Goal: Transaction & Acquisition: Purchase product/service

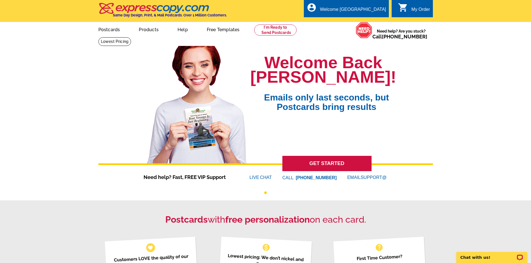
click at [293, 162] on link "GET STARTED" at bounding box center [326, 163] width 89 height 15
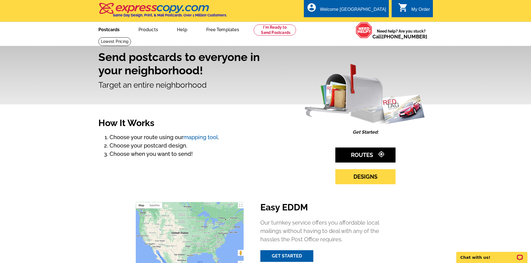
click at [114, 31] on link "Postcards" at bounding box center [108, 29] width 39 height 13
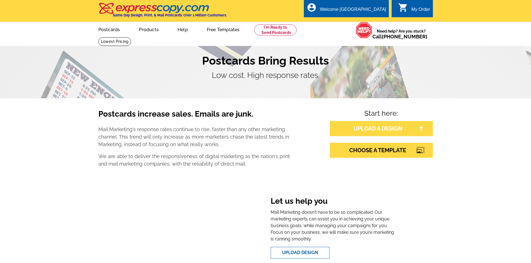
click at [369, 131] on link "UPLOAD A DESIGN" at bounding box center [381, 128] width 103 height 15
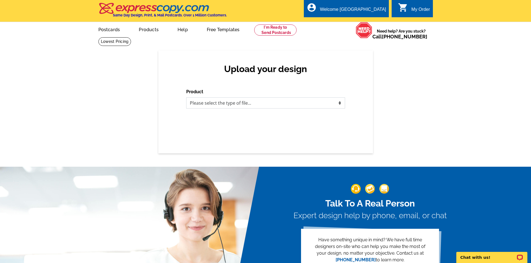
click at [213, 104] on select "Please select the type of file... Postcards Business Cards Letters and flyers G…" at bounding box center [265, 103] width 159 height 11
select select "1"
click at [186, 98] on select "Please select the type of file... Postcards Business Cards Letters and flyers G…" at bounding box center [265, 103] width 159 height 11
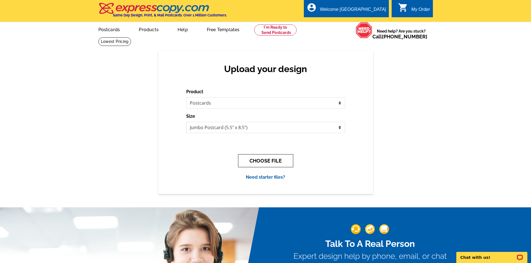
click at [284, 163] on button "CHOOSE FILE" at bounding box center [265, 160] width 55 height 13
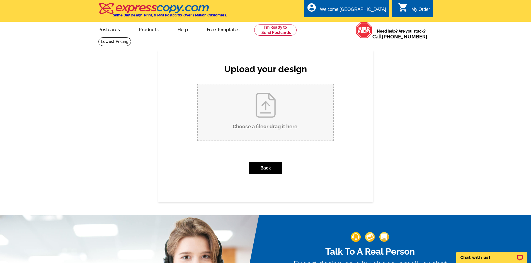
click at [263, 131] on input "Choose a file or drag it here ." at bounding box center [265, 112] width 135 height 56
type input "C:\fakepath\Just Sold postcard 207 Ashland Ave, Huron.pdf"
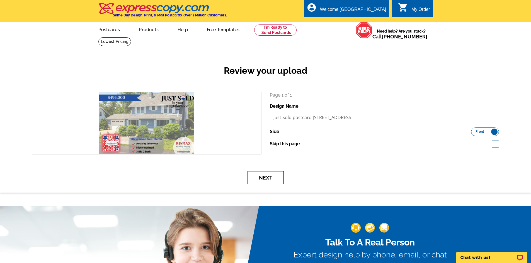
click at [270, 179] on button "Next" at bounding box center [265, 177] width 36 height 13
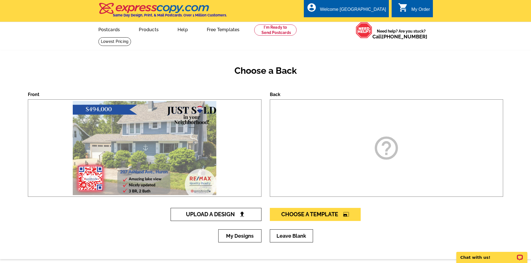
click at [225, 214] on span "Upload A Design" at bounding box center [216, 214] width 60 height 7
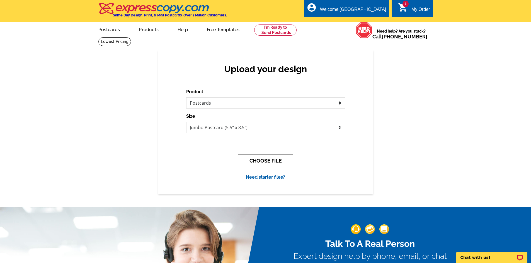
click at [257, 162] on button "CHOOSE FILE" at bounding box center [265, 160] width 55 height 13
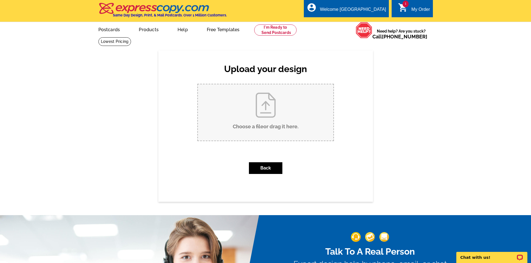
click at [271, 118] on input "Choose a file or drag it here ." at bounding box center [265, 112] width 135 height 56
type input "C:\fakepath\Just Sold back of pc.pdf"
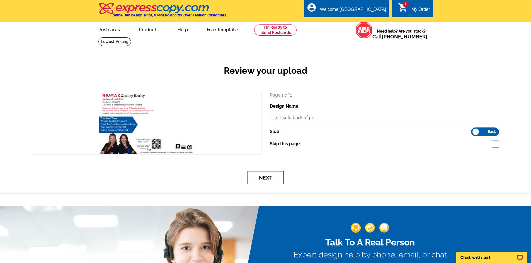
click at [261, 182] on button "Next" at bounding box center [265, 177] width 36 height 13
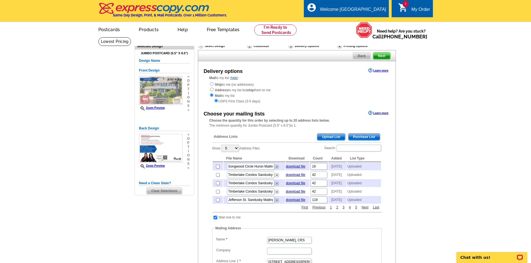
click at [335, 137] on span "Upload List" at bounding box center [331, 137] width 28 height 7
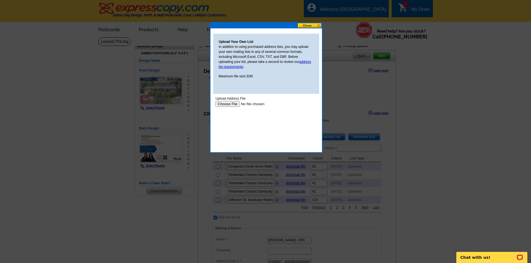
click at [222, 104] on input "file" at bounding box center [250, 104] width 71 height 6
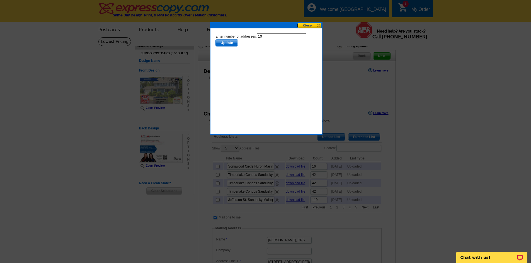
click at [223, 45] on span "Update" at bounding box center [226, 43] width 22 height 7
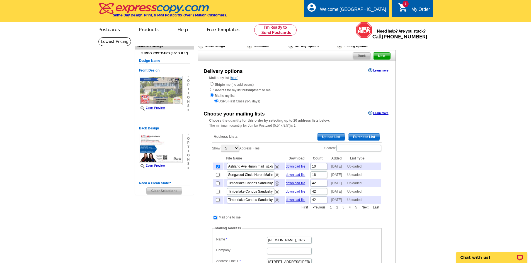
click at [325, 136] on span "Upload List" at bounding box center [331, 137] width 28 height 7
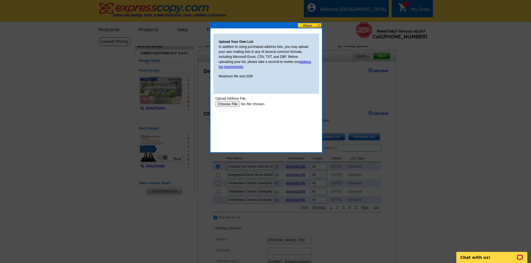
click at [222, 103] on input "file" at bounding box center [250, 104] width 71 height 6
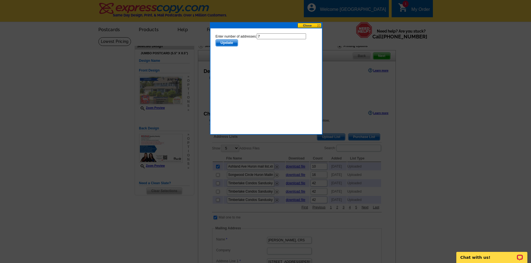
click at [223, 43] on span "Update" at bounding box center [226, 43] width 22 height 7
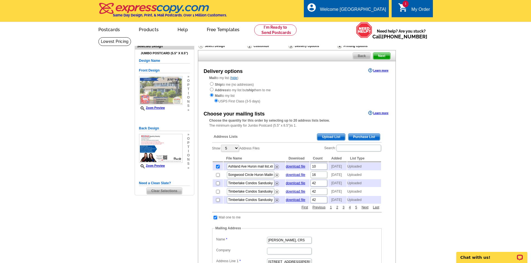
click at [326, 138] on span "Upload List" at bounding box center [331, 137] width 28 height 7
click at [323, 138] on span "Upload List" at bounding box center [331, 137] width 28 height 7
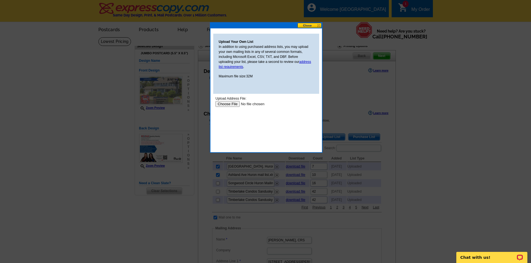
click at [228, 104] on input "file" at bounding box center [250, 104] width 71 height 6
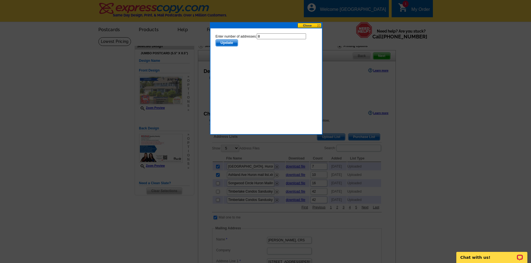
click at [228, 43] on span "Update" at bounding box center [226, 43] width 22 height 7
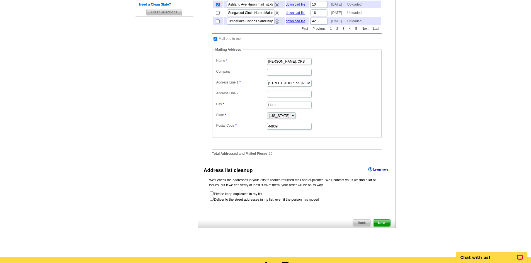
scroll to position [195, 0]
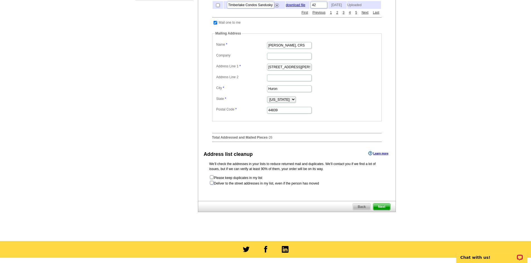
click at [211, 185] on input "checkbox" at bounding box center [212, 183] width 4 height 4
checkbox input "true"
radio input "true"
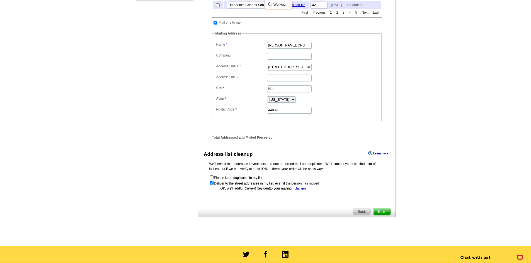
scroll to position [0, 0]
click at [378, 215] on span "Next" at bounding box center [381, 212] width 17 height 7
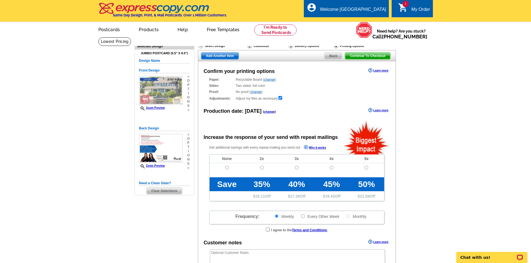
radio input "false"
click at [226, 168] on input "radio" at bounding box center [227, 168] width 4 height 4
radio input "true"
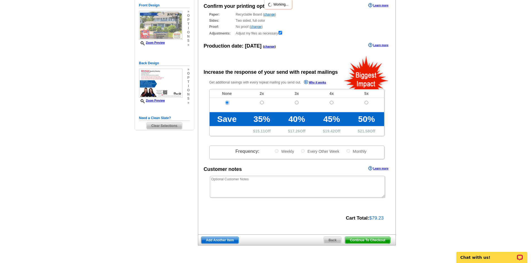
scroll to position [84, 0]
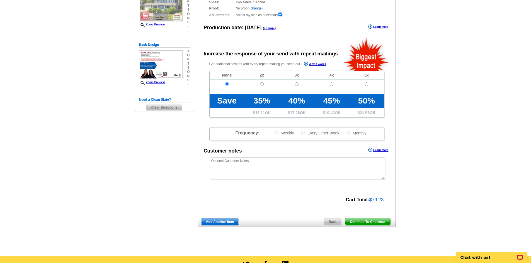
click at [351, 224] on span "Continue To Checkout" at bounding box center [367, 222] width 45 height 7
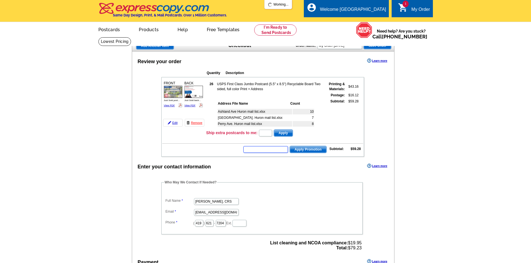
click at [258, 151] on input "text" at bounding box center [265, 149] width 45 height 7
click at [251, 149] on input "text" at bounding box center [265, 149] width 45 height 7
paste input "E3025"
type input "E3025"
click at [304, 150] on span "Apply Promotion" at bounding box center [308, 149] width 37 height 7
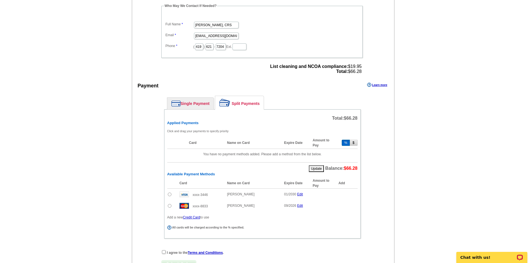
scroll to position [195, 0]
click at [169, 207] on input "radio" at bounding box center [170, 206] width 4 height 4
radio input "true"
drag, startPoint x: 329, startPoint y: 208, endPoint x: 306, endPoint y: 208, distance: 23.4
click at [306, 208] on tr "xxxx-8833 Christina Hormell 09/2026 Edit % 84 Add" at bounding box center [262, 206] width 190 height 13
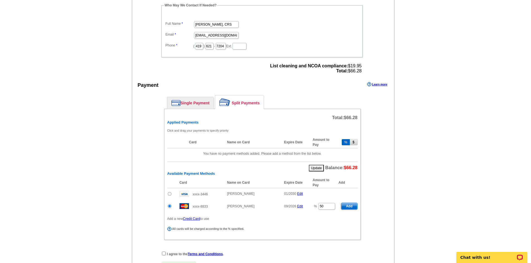
click at [352, 207] on span "Add" at bounding box center [349, 206] width 16 height 7
type input "84"
radio input "false"
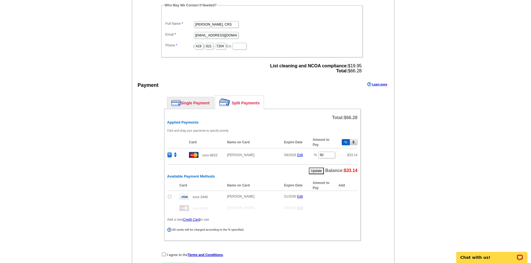
click at [171, 199] on td at bounding box center [171, 197] width 9 height 12
click at [169, 197] on input "radio" at bounding box center [170, 197] width 4 height 4
radio input "true"
drag, startPoint x: 325, startPoint y: 197, endPoint x: 311, endPoint y: 200, distance: 14.8
click at [311, 200] on td "% 42" at bounding box center [324, 198] width 28 height 14
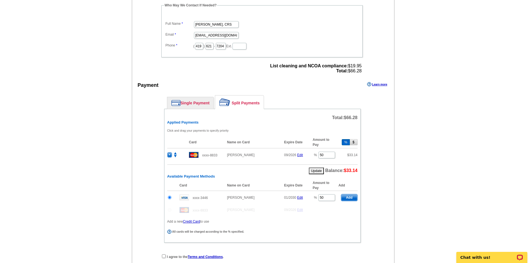
click at [352, 198] on span "Add" at bounding box center [349, 198] width 16 height 7
type input "42"
radio input "false"
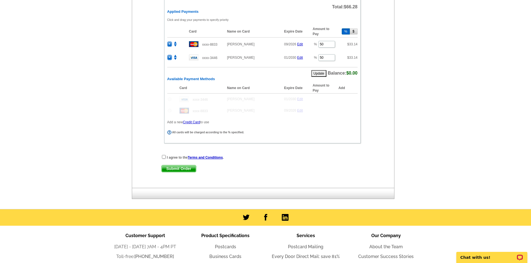
scroll to position [307, 0]
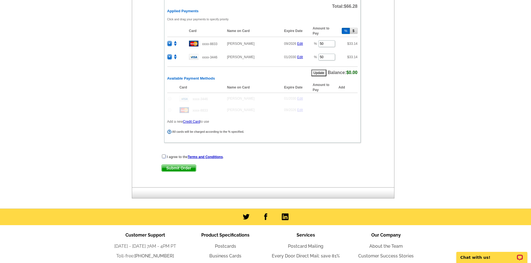
click at [162, 158] on input "checkbox" at bounding box center [164, 157] width 4 height 4
checkbox input "true"
click at [170, 170] on span "Submit Order" at bounding box center [179, 168] width 34 height 7
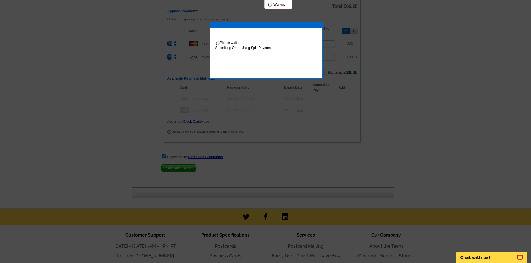
scroll to position [335, 0]
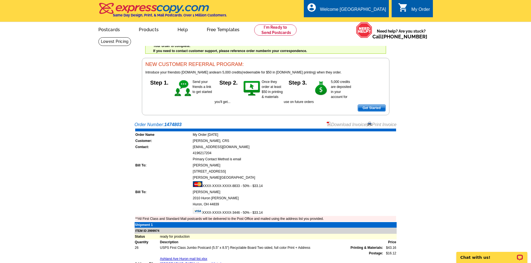
click at [344, 127] on link "Download Invoice" at bounding box center [347, 124] width 40 height 5
